Goal: Complete Application Form: Complete application form

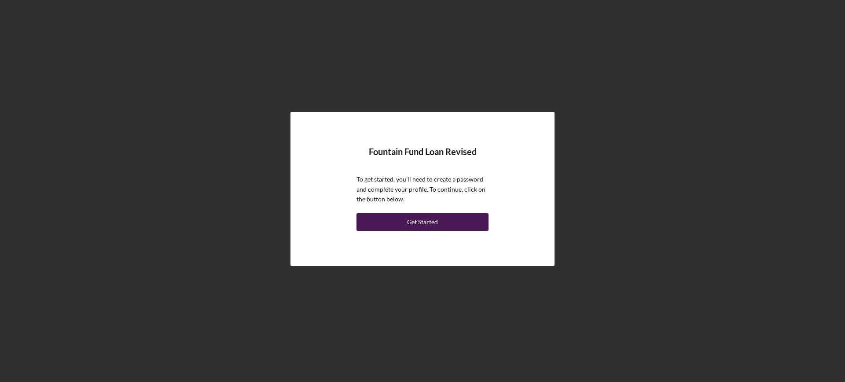
click at [419, 223] on div "Get Started" at bounding box center [422, 222] width 31 height 18
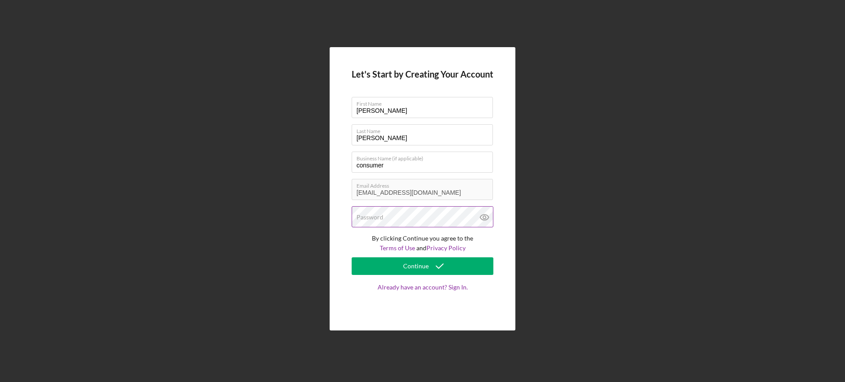
click at [365, 214] on label "Password" at bounding box center [369, 216] width 27 height 7
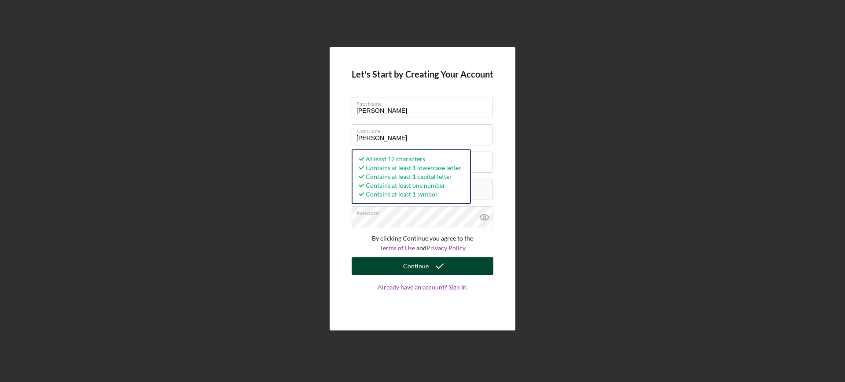
click at [407, 263] on div "Continue" at bounding box center [416, 266] width 26 height 18
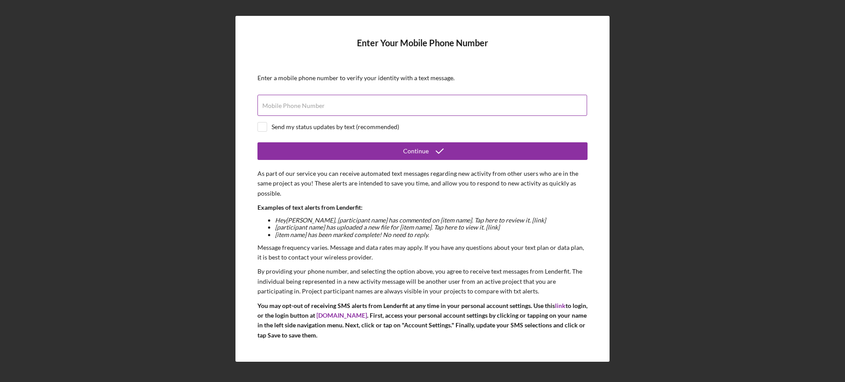
click at [308, 106] on label "Mobile Phone Number" at bounding box center [293, 105] width 62 height 7
click at [308, 106] on input "Mobile Phone Number" at bounding box center [422, 105] width 330 height 21
type input "[PHONE_NUMBER]"
click at [260, 130] on input "checkbox" at bounding box center [262, 126] width 9 height 9
checkbox input "true"
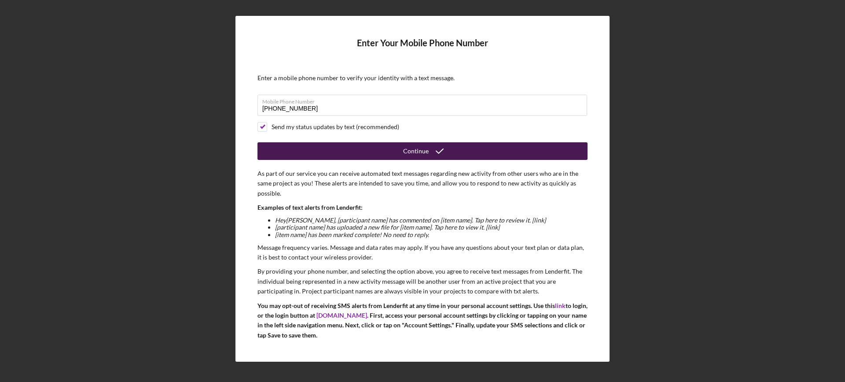
drag, startPoint x: 392, startPoint y: 183, endPoint x: 444, endPoint y: 153, distance: 59.9
click at [444, 153] on icon "submit" at bounding box center [440, 151] width 22 height 22
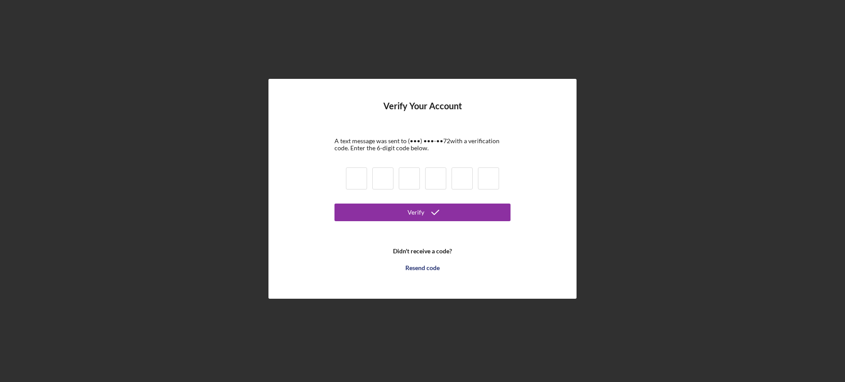
click at [353, 175] on input at bounding box center [356, 178] width 21 height 22
type input "1"
type input "6"
type input "9"
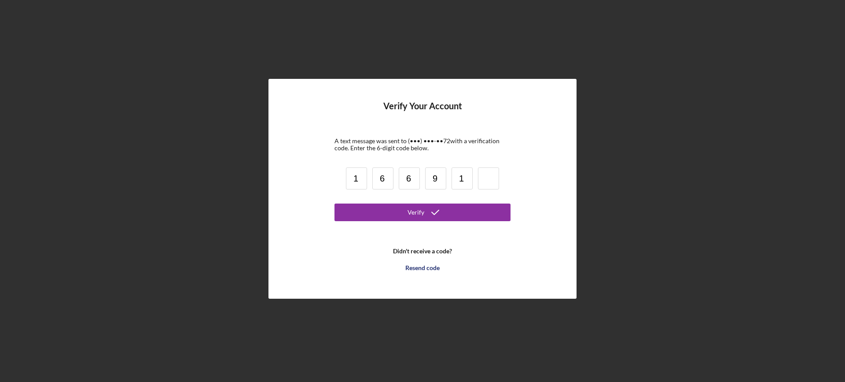
type input "1"
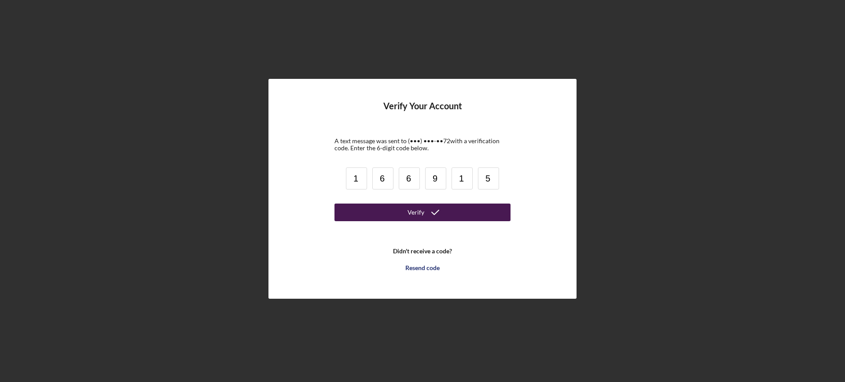
type input "5"
click at [421, 212] on div "Verify" at bounding box center [416, 212] width 17 height 18
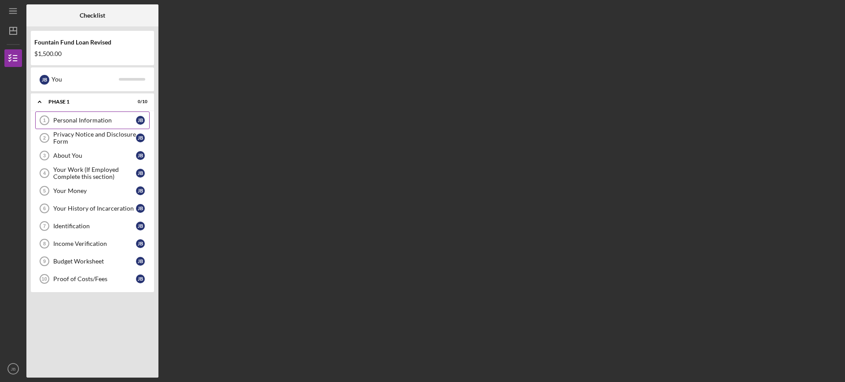
click at [81, 119] on div "Personal Information" at bounding box center [94, 120] width 83 height 7
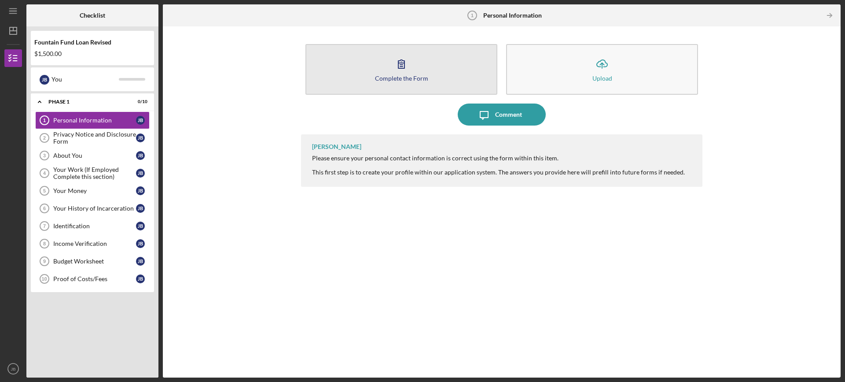
click at [386, 76] on div "Complete the Form" at bounding box center [401, 78] width 53 height 7
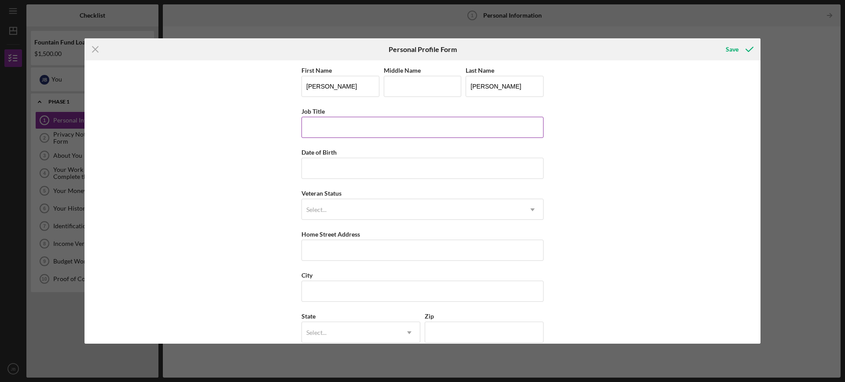
click at [335, 129] on input "Job Title" at bounding box center [422, 127] width 242 height 21
type input "Grant Writer"
click at [410, 173] on input "Date of Birth" at bounding box center [422, 168] width 242 height 21
type input "[DATE]"
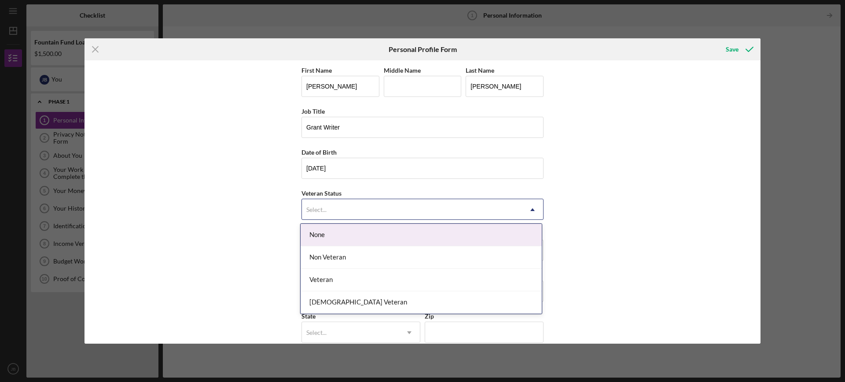
click at [528, 209] on icon "Icon/Dropdown Arrow" at bounding box center [532, 209] width 21 height 21
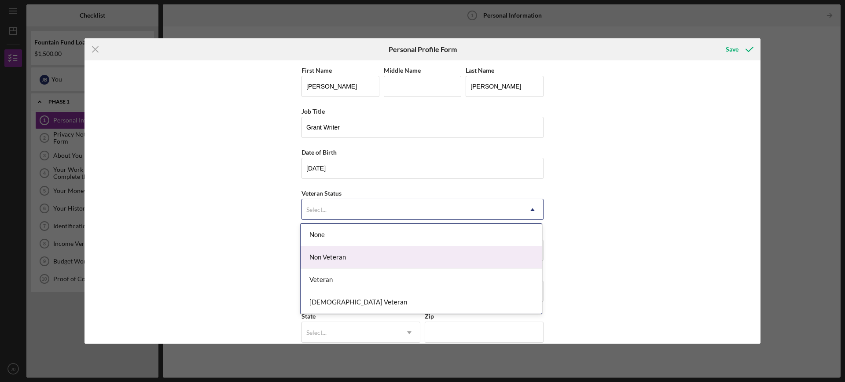
click at [329, 259] on div "Non Veteran" at bounding box center [421, 257] width 241 height 22
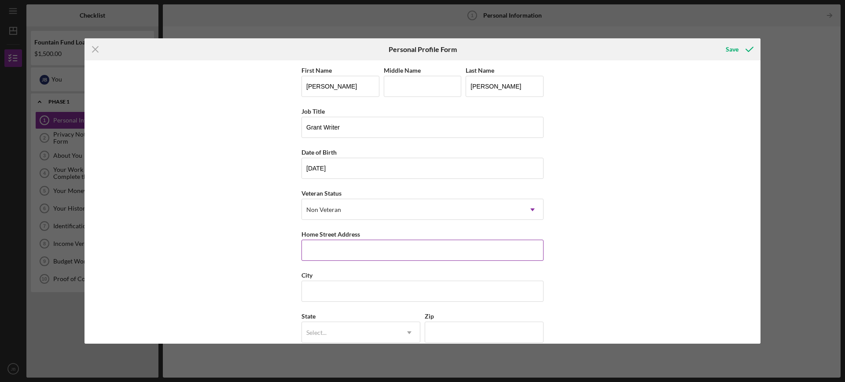
click at [327, 257] on input "Home Street Address" at bounding box center [422, 249] width 242 height 21
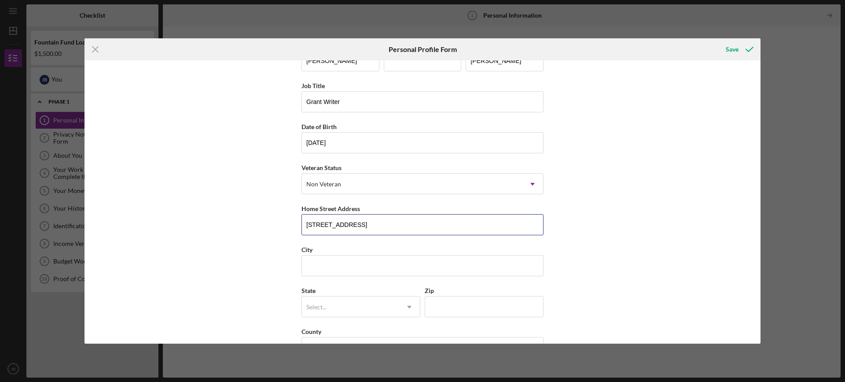
scroll to position [53, 0]
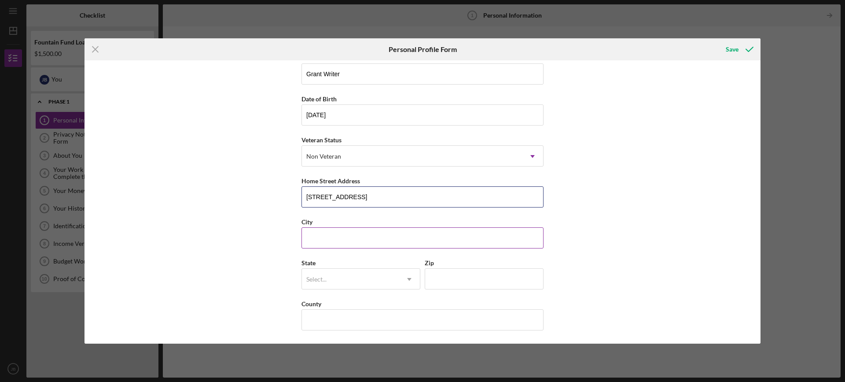
type input "[STREET_ADDRESS]"
click at [334, 238] on input "City" at bounding box center [422, 237] width 242 height 21
type input "[GEOGRAPHIC_DATA]"
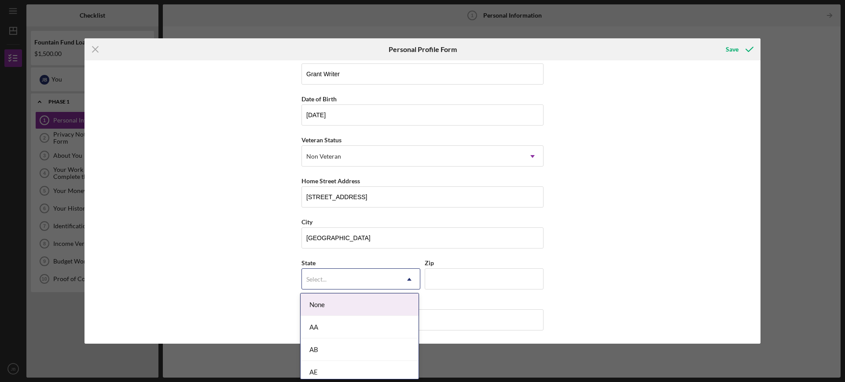
click at [410, 279] on icon "Icon/Dropdown Arrow" at bounding box center [409, 278] width 21 height 21
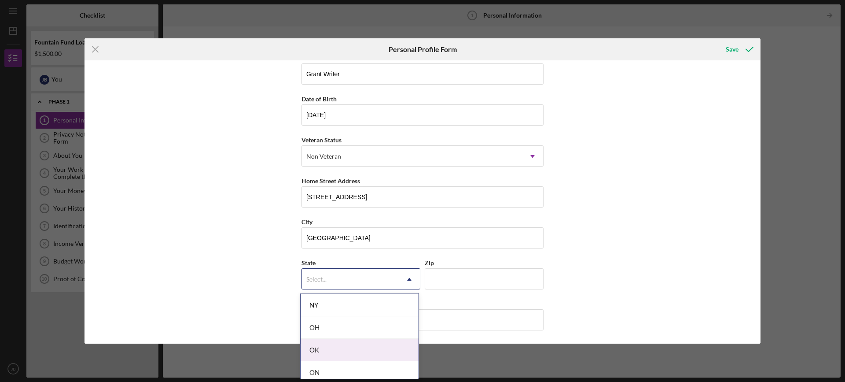
scroll to position [1276, 0]
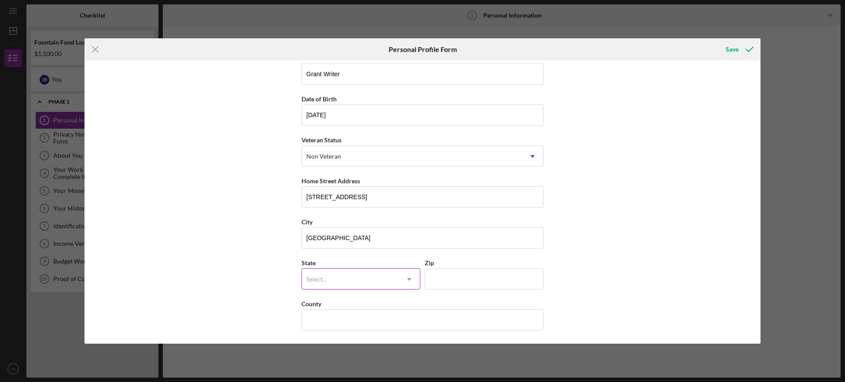
drag, startPoint x: 327, startPoint y: 310, endPoint x: 406, endPoint y: 283, distance: 83.9
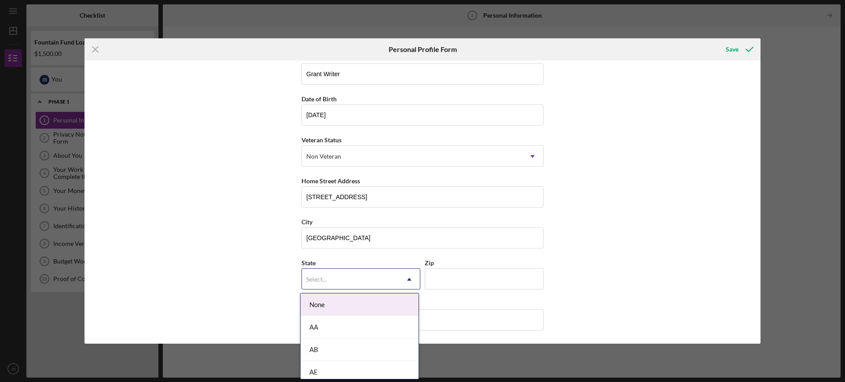
click at [406, 281] on icon "Icon/Dropdown Arrow" at bounding box center [409, 278] width 21 height 21
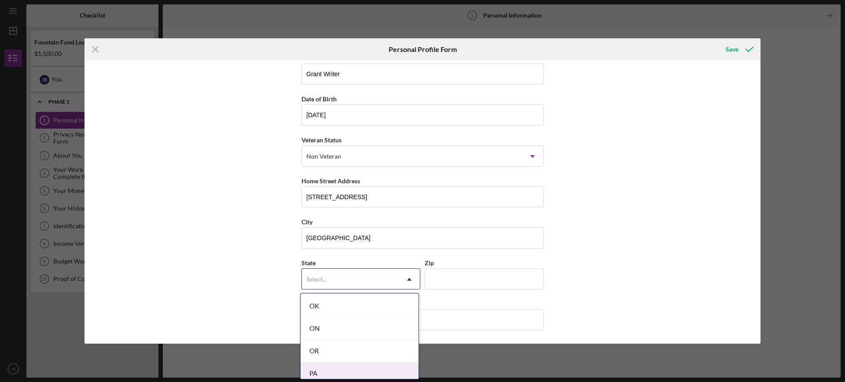
click at [319, 372] on div "PA" at bounding box center [360, 373] width 118 height 22
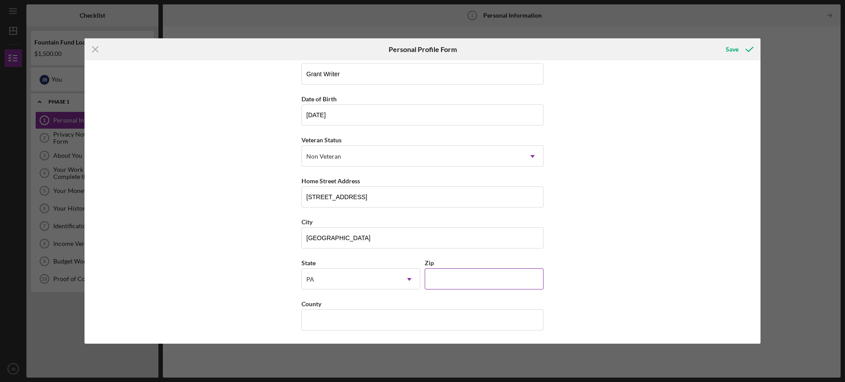
click at [436, 279] on input "Zip" at bounding box center [484, 278] width 119 height 21
type input "19122"
click at [334, 321] on input "County" at bounding box center [422, 319] width 242 height 21
type input "[GEOGRAPHIC_DATA]"
click at [733, 48] on div "Save" at bounding box center [732, 49] width 13 height 18
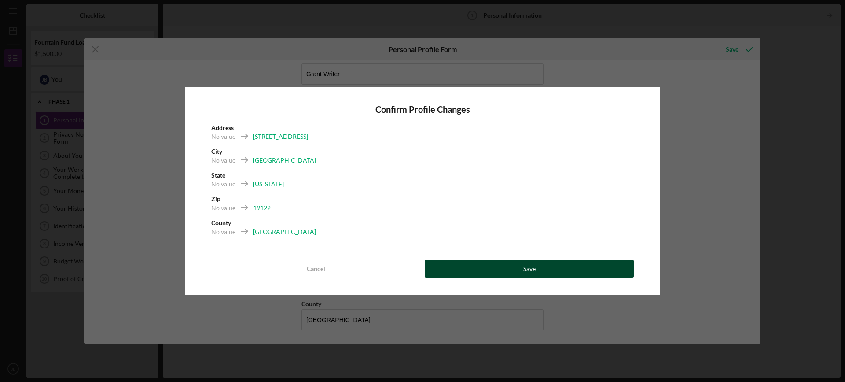
click at [529, 266] on div "Save" at bounding box center [529, 269] width 12 height 18
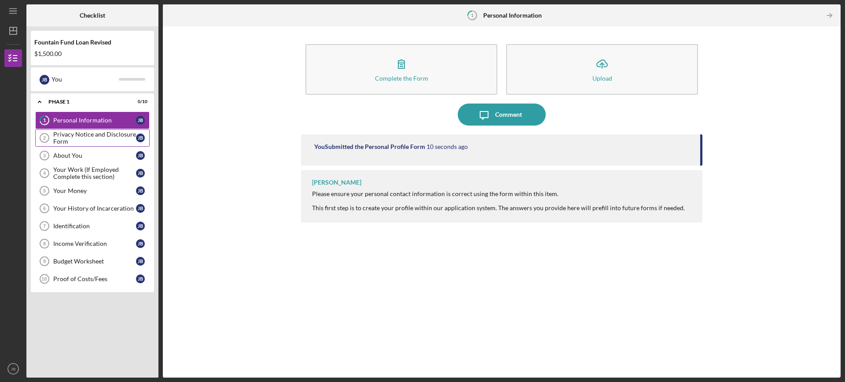
click at [81, 136] on div "Privacy Notice and Disclosure Form" at bounding box center [94, 138] width 83 height 14
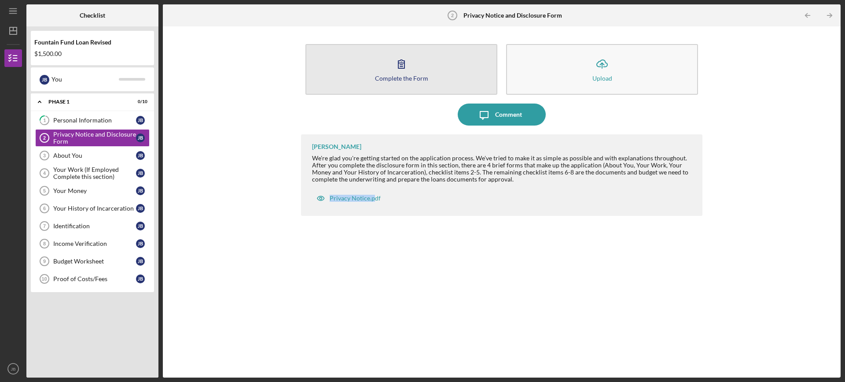
click at [396, 65] on icon "button" at bounding box center [401, 64] width 22 height 22
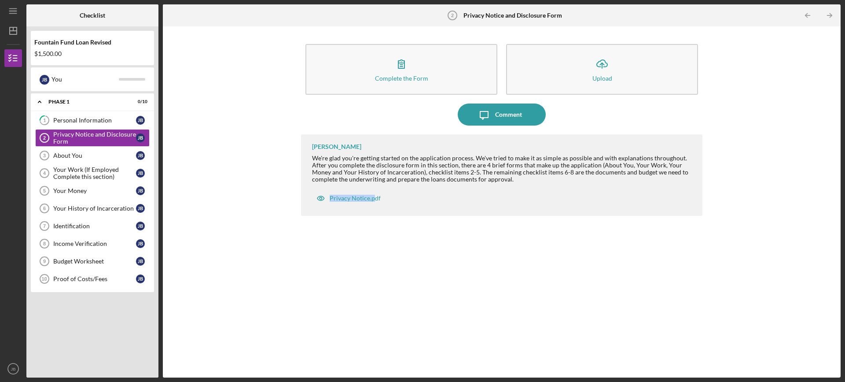
drag, startPoint x: 105, startPoint y: 158, endPoint x: 203, endPoint y: 171, distance: 99.1
click at [15, 11] on icon "Icon/Menu" at bounding box center [14, 11] width 20 height 20
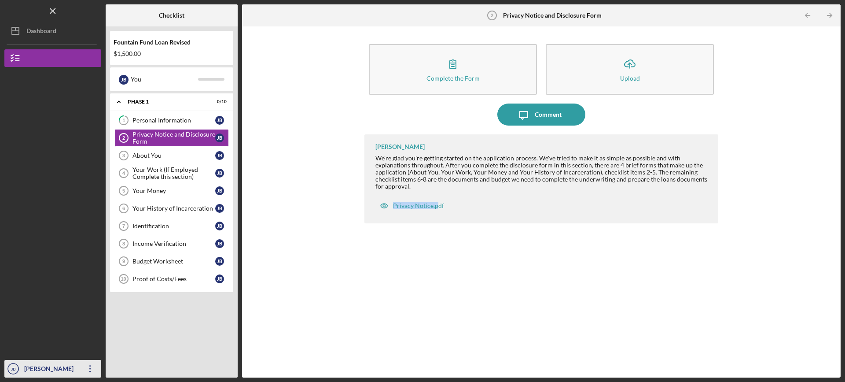
click at [26, 364] on div "[PERSON_NAME]" at bounding box center [50, 370] width 57 height 20
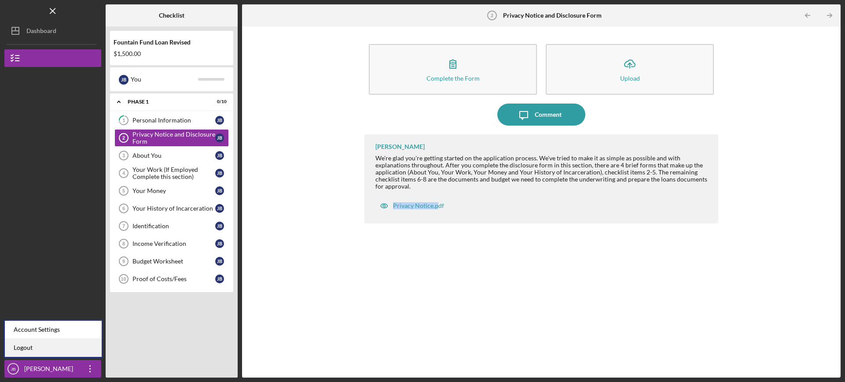
click at [27, 350] on link "Logout" at bounding box center [53, 347] width 97 height 18
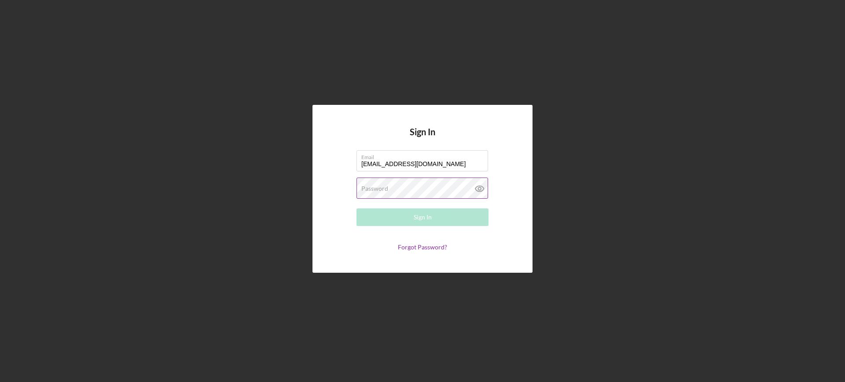
type input "[EMAIL_ADDRESS][DOMAIN_NAME]"
click at [373, 187] on label "Password" at bounding box center [374, 188] width 27 height 7
drag, startPoint x: 195, startPoint y: 84, endPoint x: 26, endPoint y: -46, distance: 213.0
